Goal: Answer question/provide support

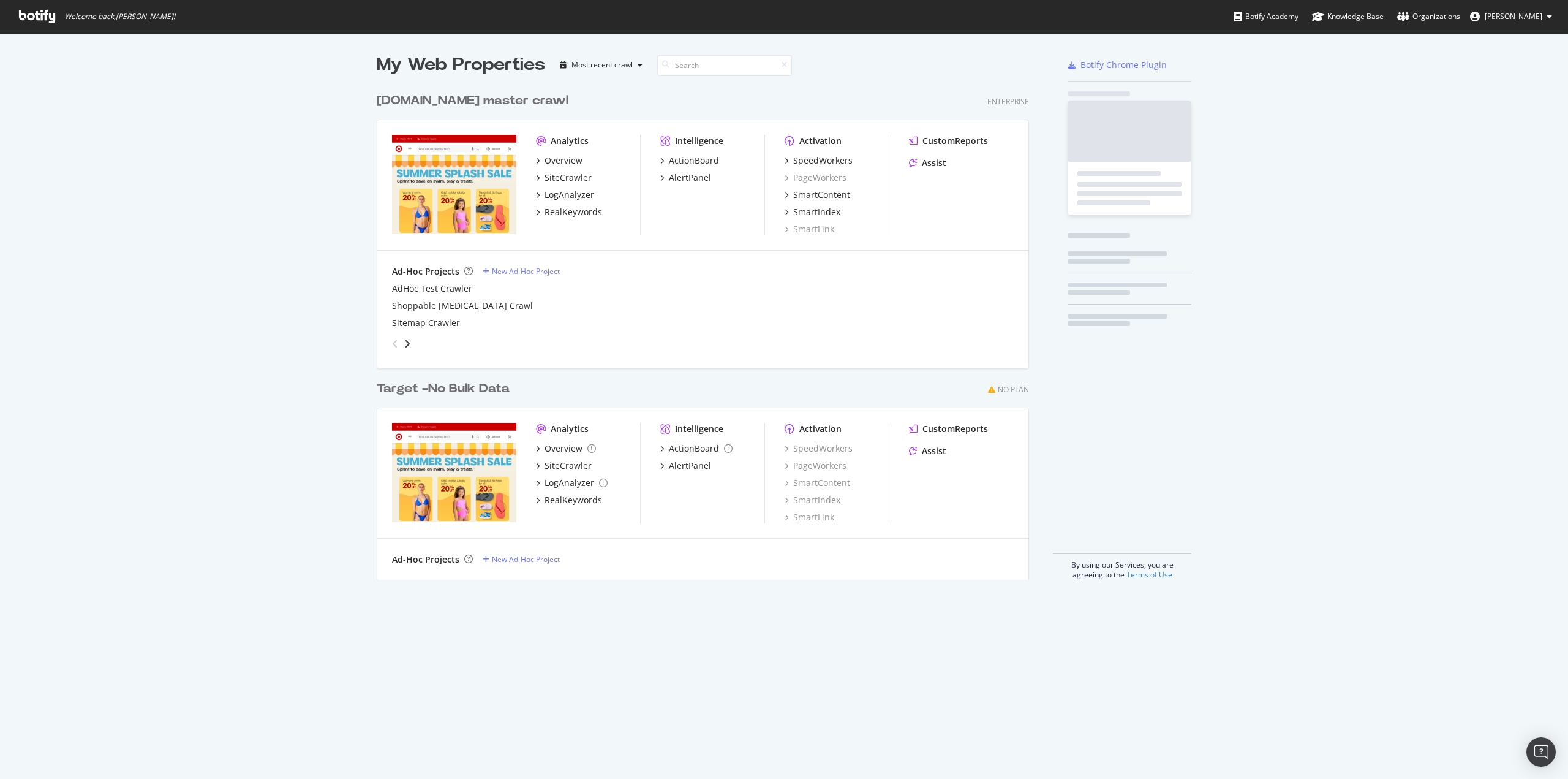
scroll to position [770, 1549]
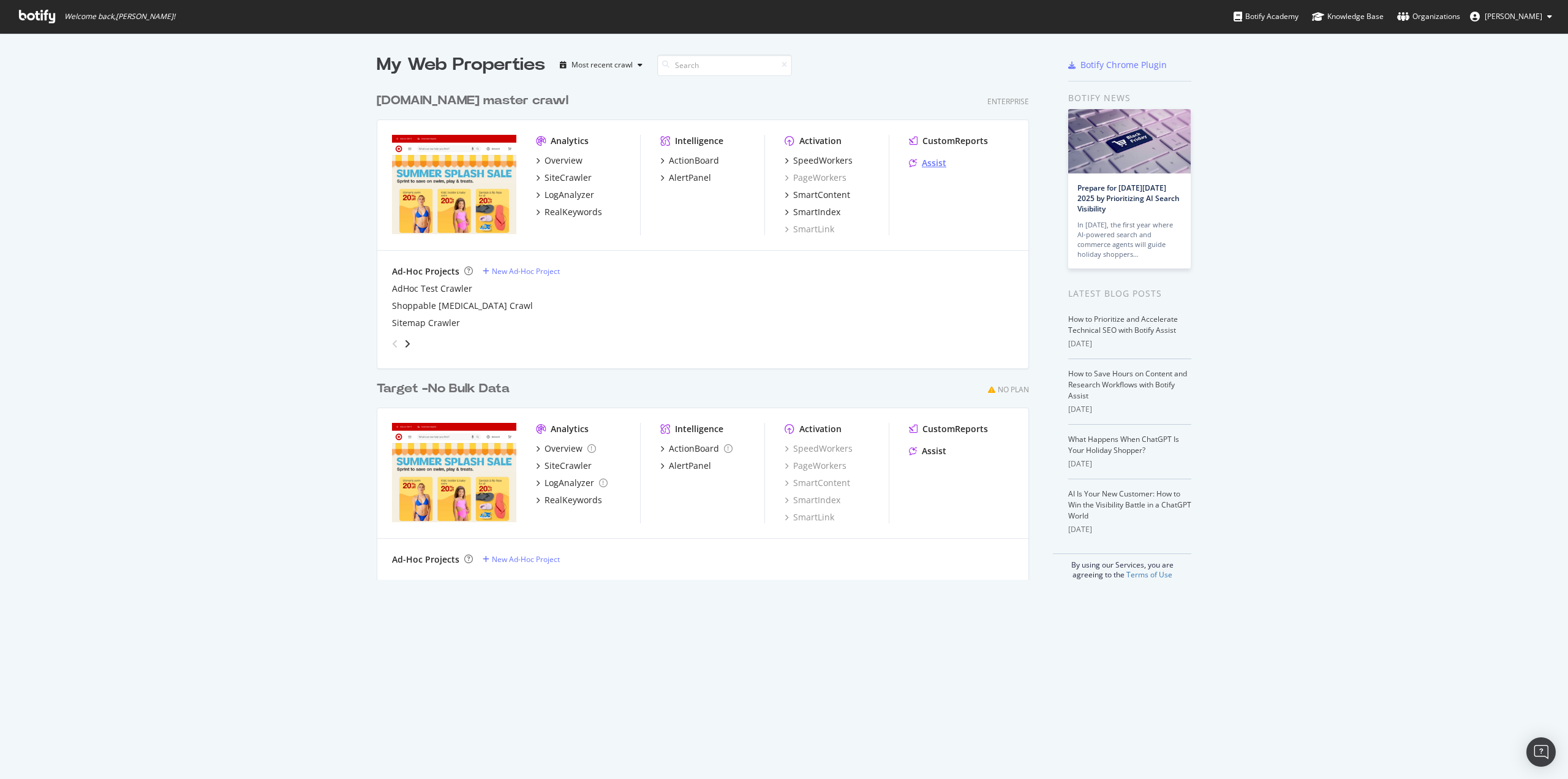
click at [925, 157] on div "Assist" at bounding box center [934, 163] width 25 height 12
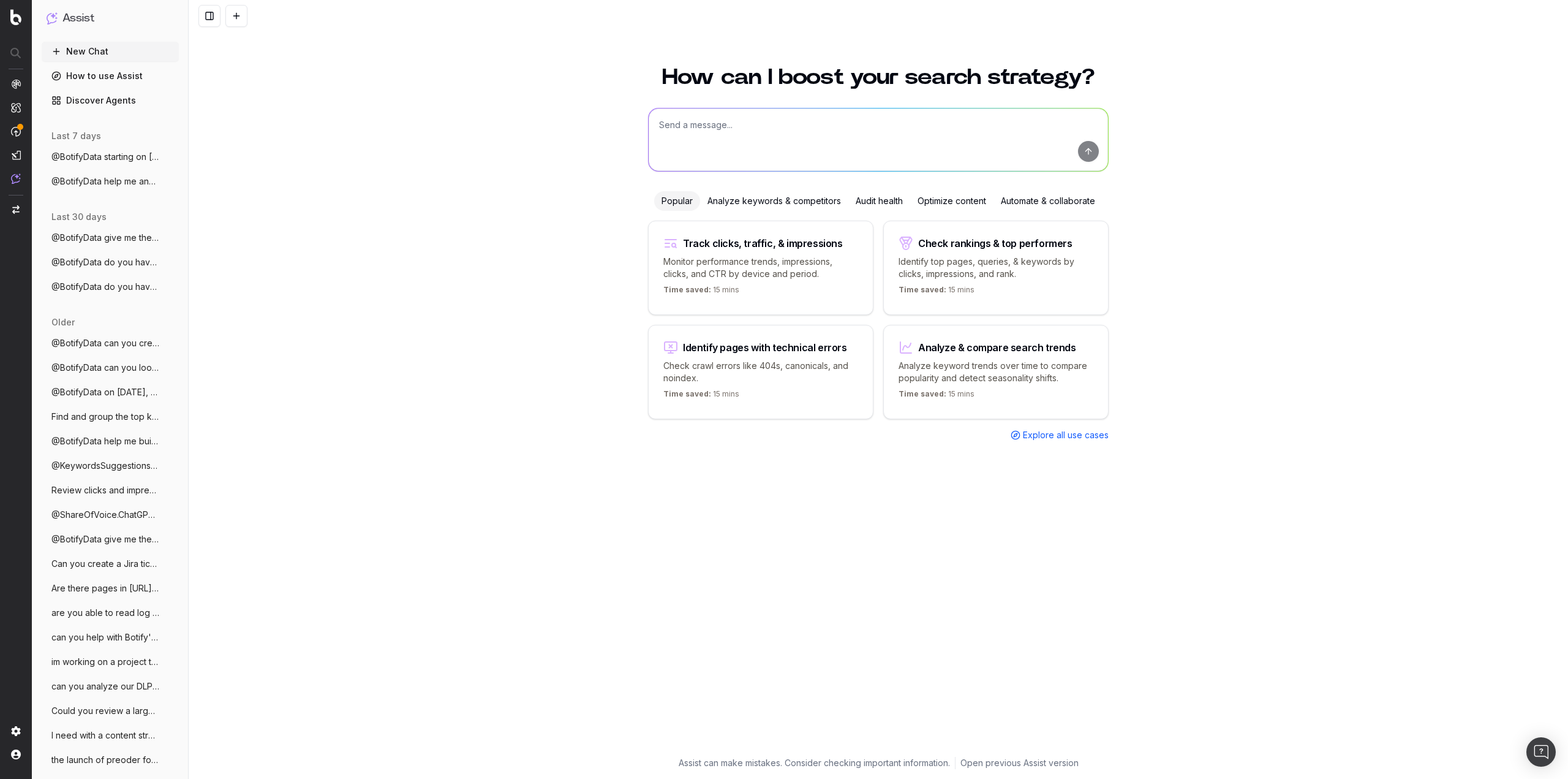
click at [119, 156] on span "@BotifyData starting on september 7th we" at bounding box center [105, 157] width 107 height 12
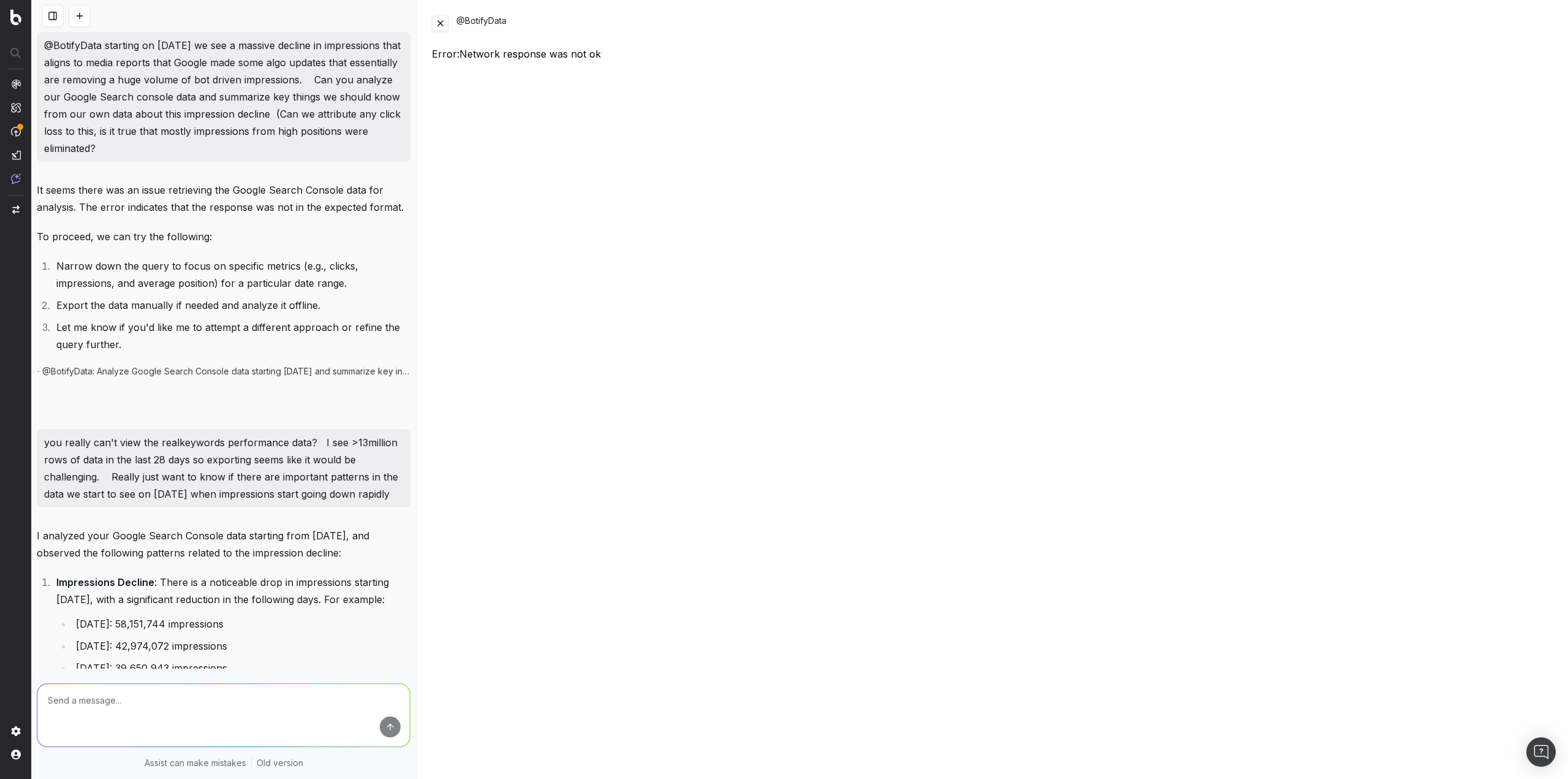
click at [441, 26] on button at bounding box center [439, 23] width 17 height 17
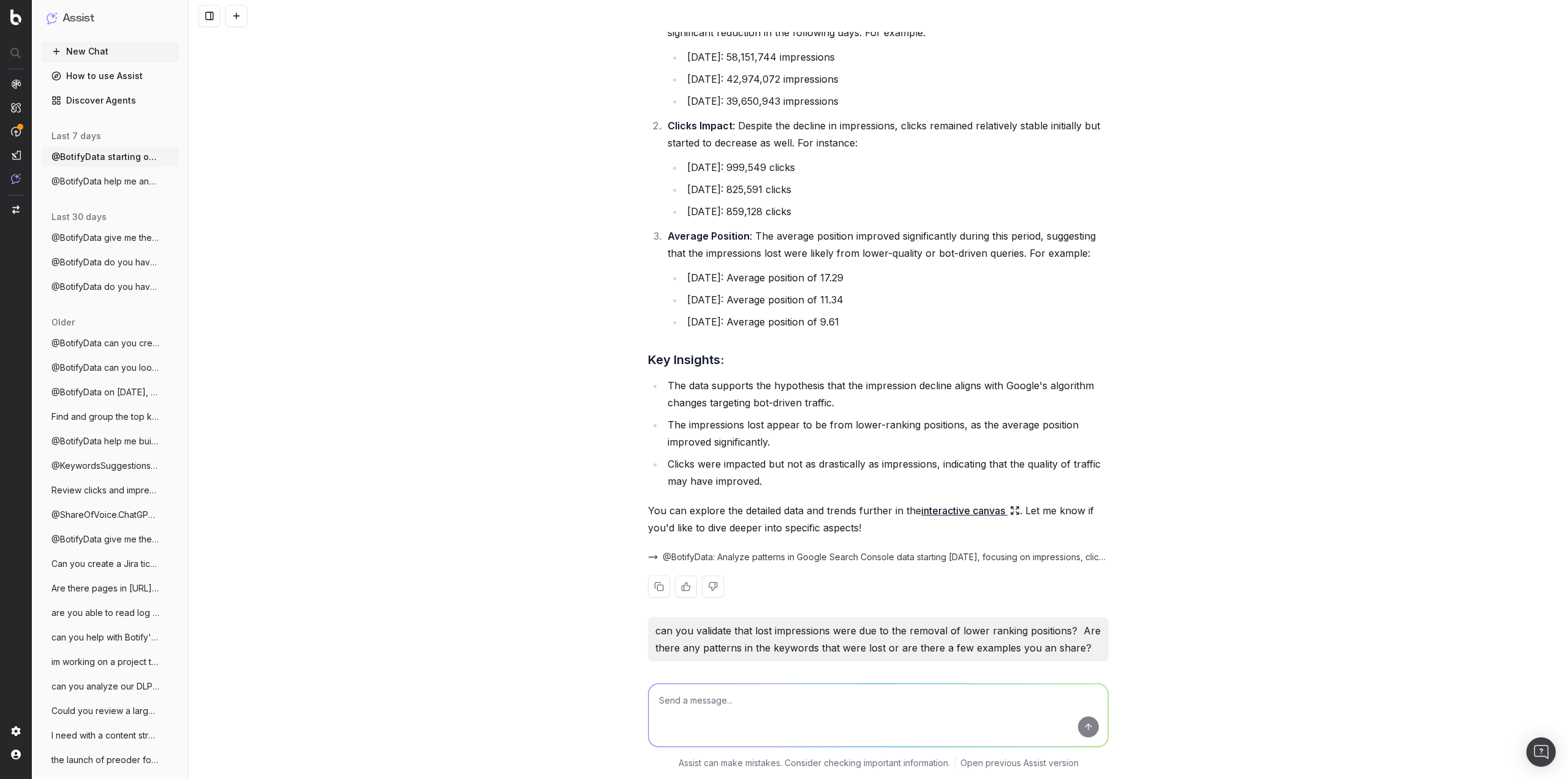
scroll to position [495, 0]
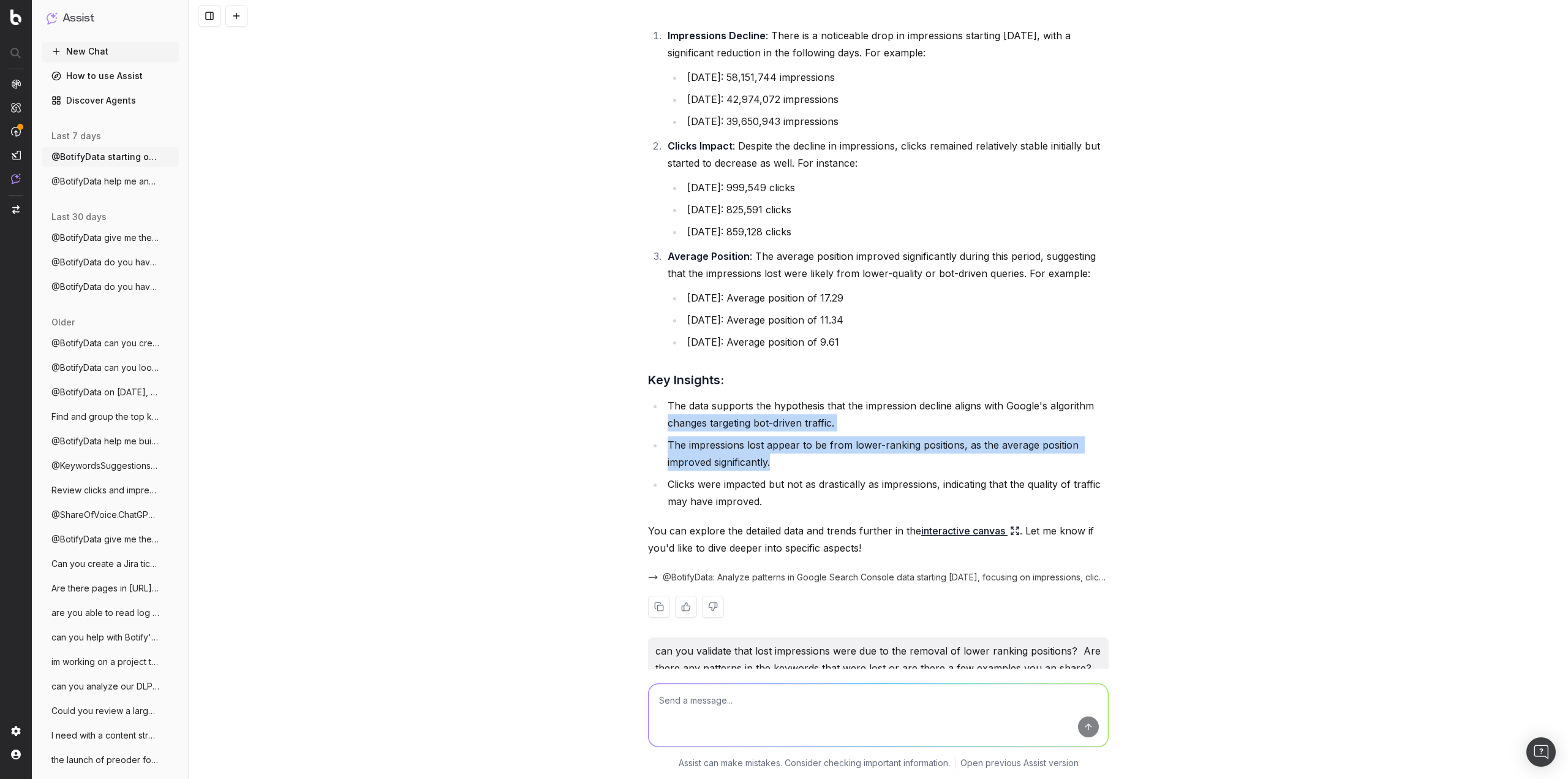
drag, startPoint x: 772, startPoint y: 476, endPoint x: 663, endPoint y: 448, distance: 112.5
click at [663, 448] on ul "The data supports the hypothesis that the impression decline aligns with Google…" at bounding box center [878, 453] width 460 height 112
click at [680, 461] on li "The impressions lost appear to be from lower-ranking positions, as the average …" at bounding box center [886, 454] width 444 height 34
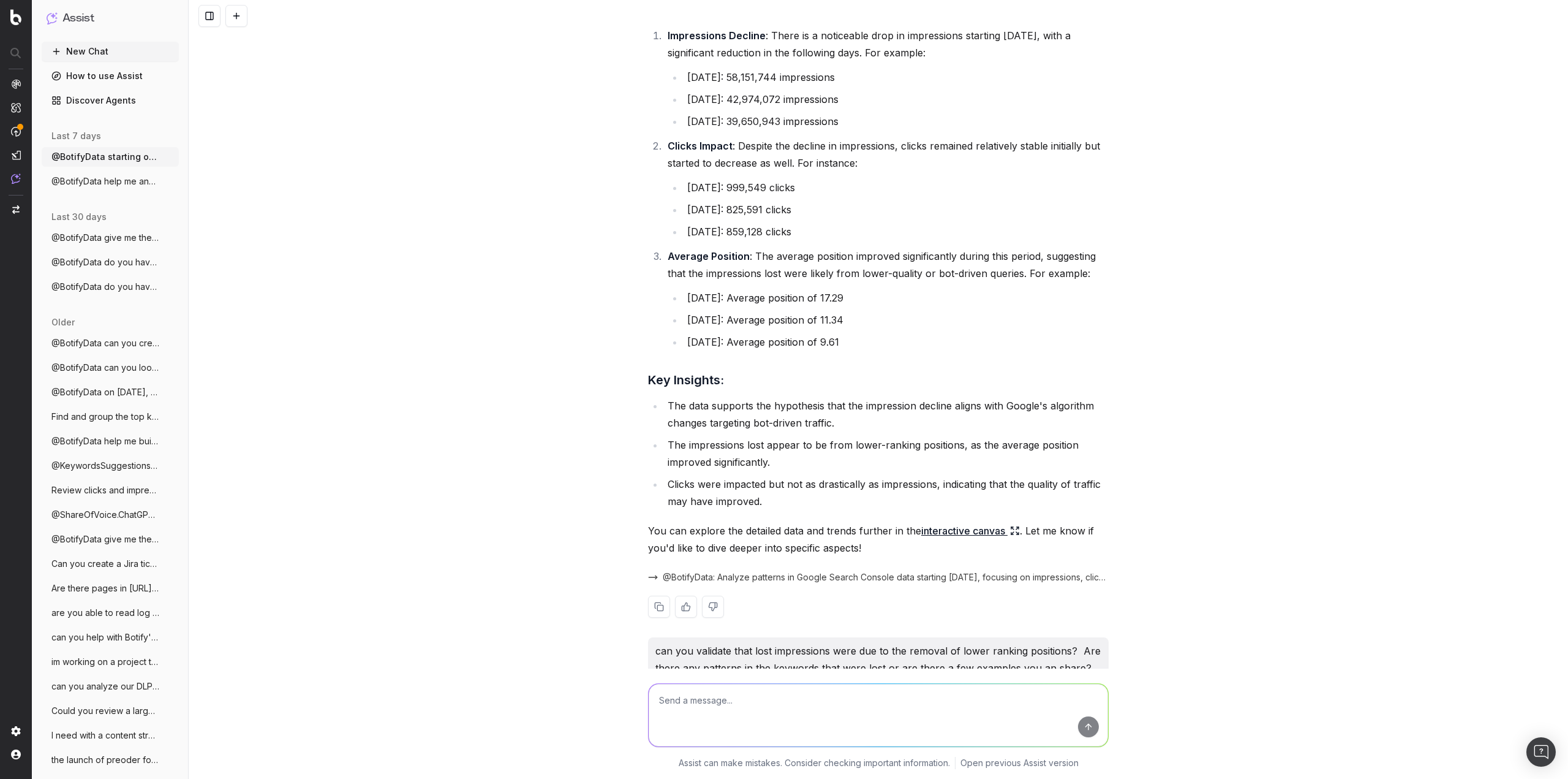
click at [753, 471] on li "The impressions lost appear to be from lower-ranking positions, as the average …" at bounding box center [886, 454] width 444 height 34
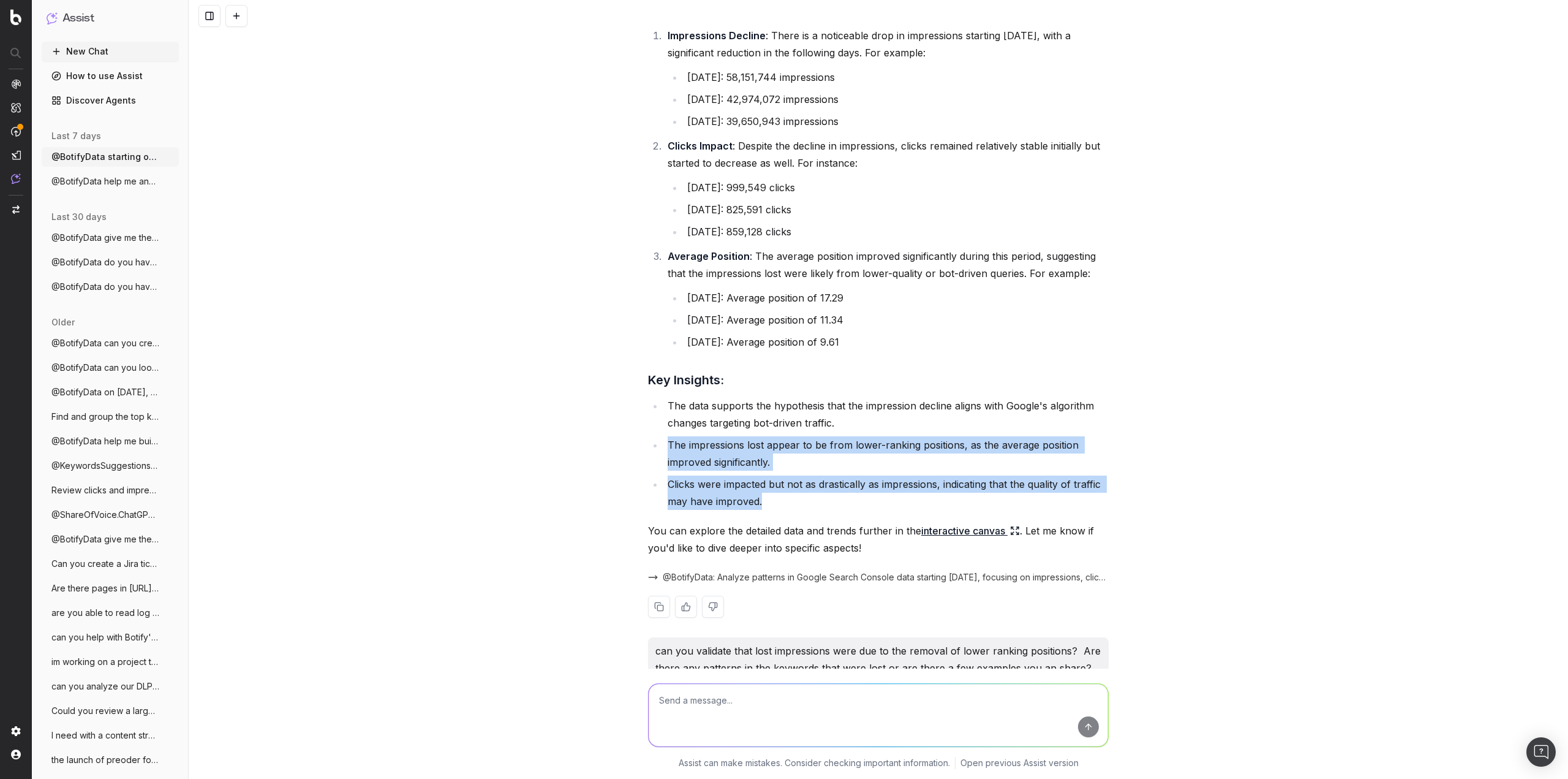
drag, startPoint x: 757, startPoint y: 518, endPoint x: 664, endPoint y: 449, distance: 115.8
click at [664, 449] on ul "The data supports the hypothesis that the impression decline aligns with Google…" at bounding box center [878, 453] width 460 height 112
copy ul "The impressions lost appear to be from lower-ranking positions, as the average …"
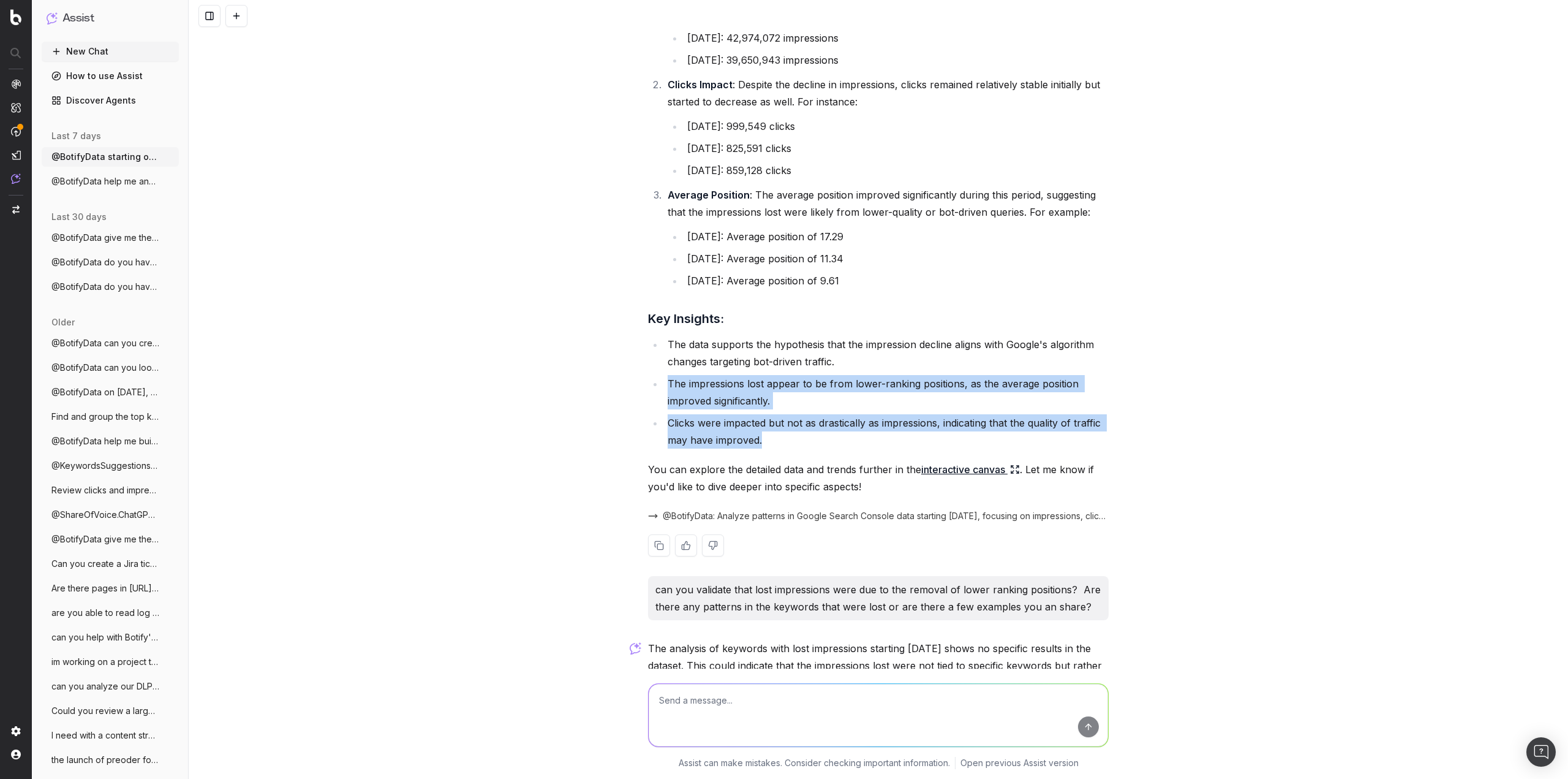
scroll to position [740, 0]
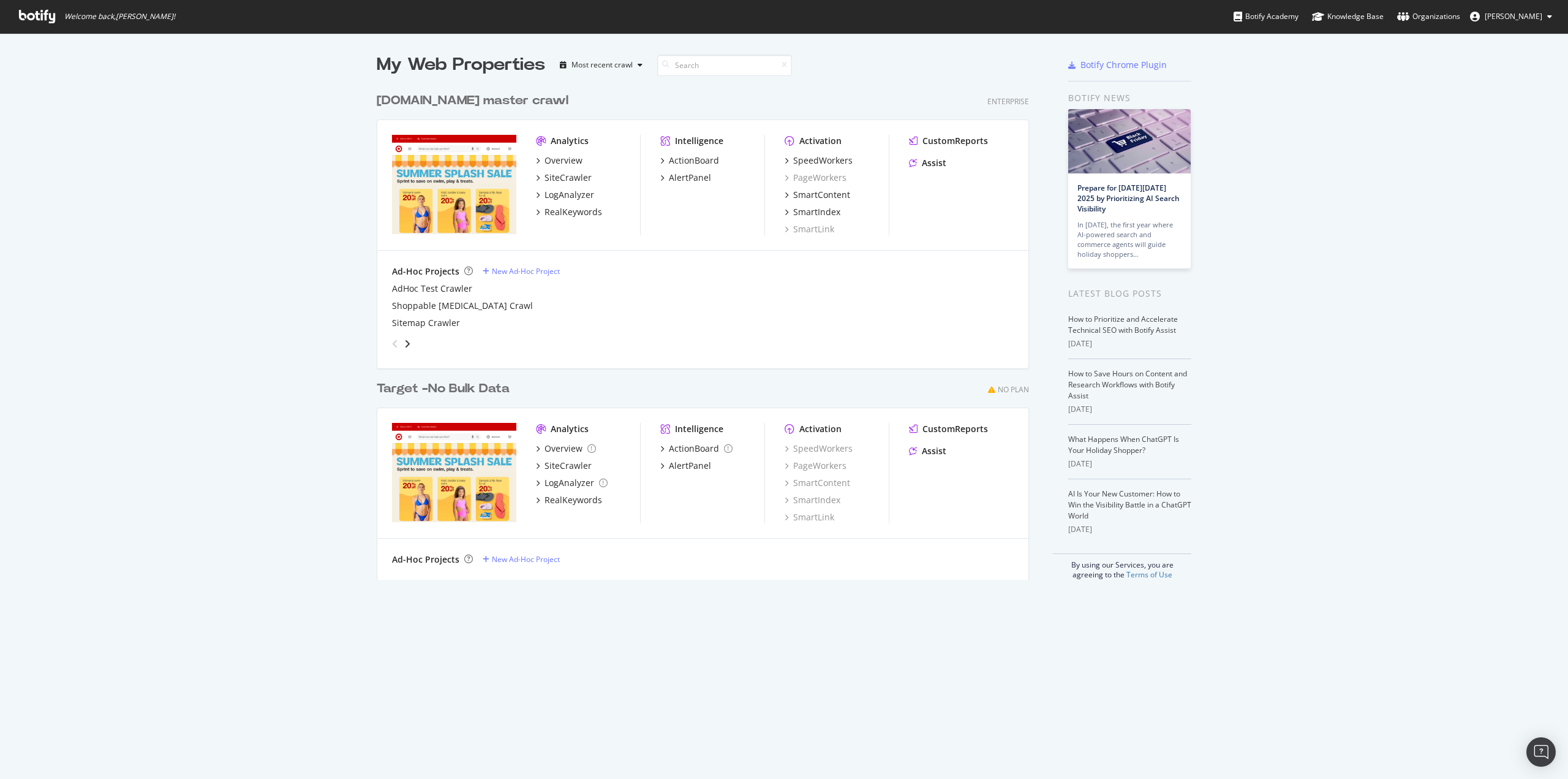
scroll to position [770, 1549]
